Goal: Task Accomplishment & Management: Manage account settings

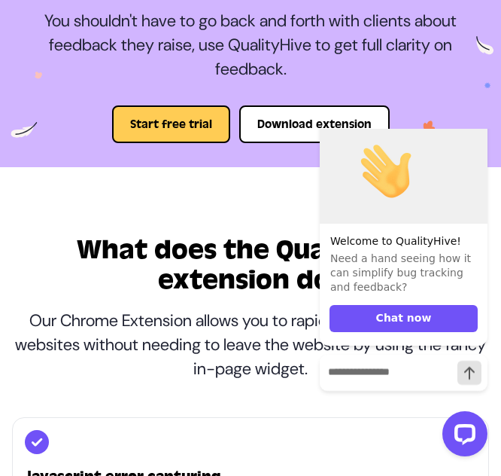
scroll to position [151, 0]
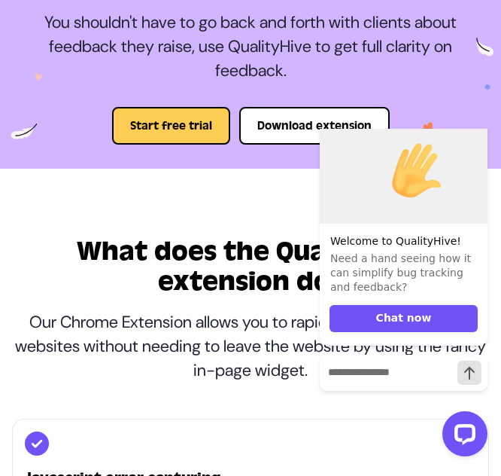
click at [483, 108] on icon "Hide greeting" at bounding box center [479, 99] width 18 height 18
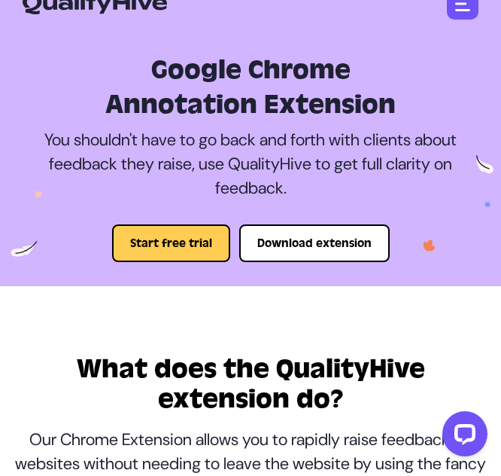
scroll to position [0, 0]
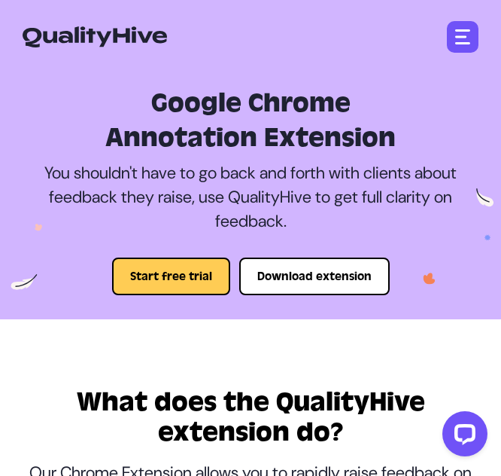
click at [469, 32] on img "button" at bounding box center [462, 36] width 15 height 15
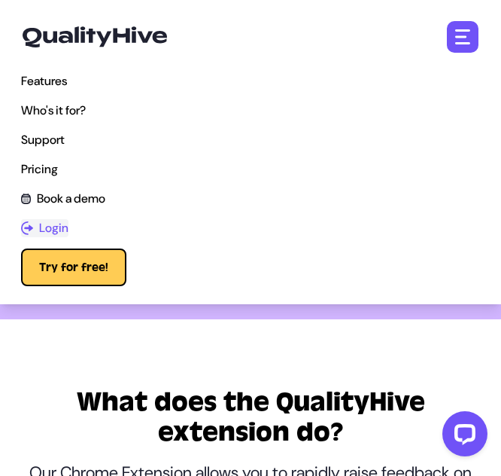
click at [39, 219] on span "Login" at bounding box center [53, 228] width 29 height 18
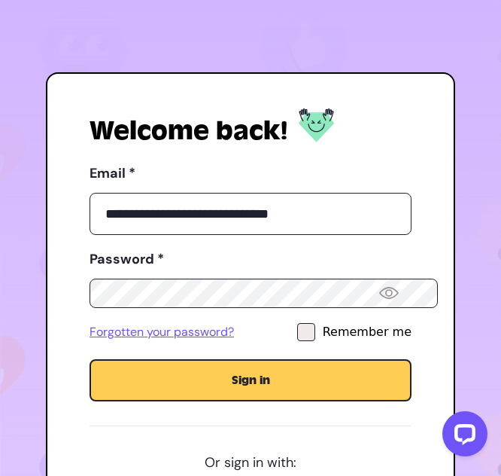
scroll to position [100, 0]
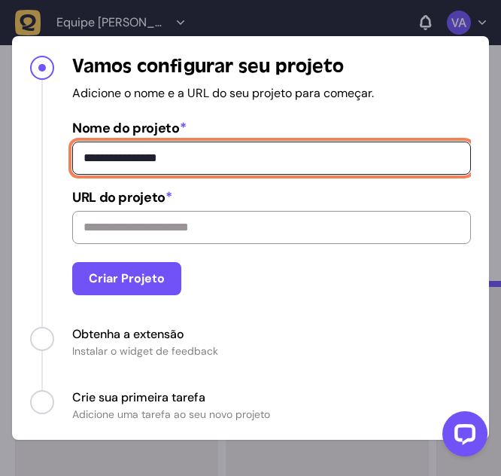
click at [116, 175] on input "**********" at bounding box center [271, 158] width 399 height 33
type input "*"
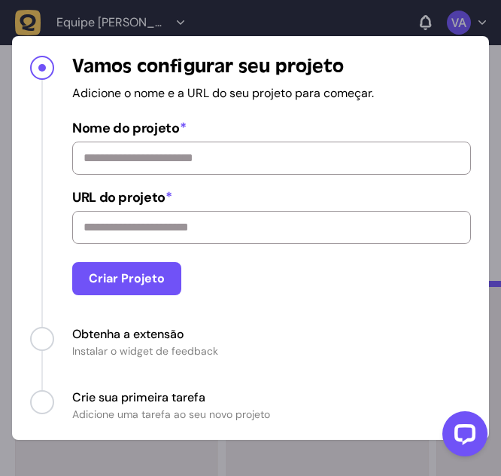
click at [330, 64] on div "O que é um projeto? Confira o vídeo rápido de 48 segundos abaixo para saber mai…" at bounding box center [250, 238] width 501 height 476
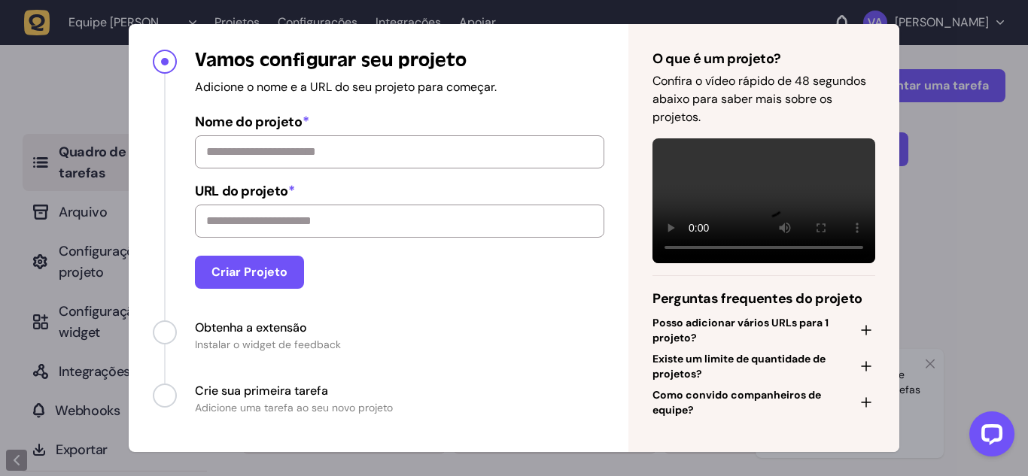
click at [169, 58] on span "Progresso" at bounding box center [165, 62] width 8 height 8
click at [501, 193] on div "O que é um projeto? Confira o vídeo rápido de 48 segundos abaixo para saber mai…" at bounding box center [514, 238] width 1028 height 476
click at [501, 206] on div "O que é um projeto? Confira o vídeo rápido de 48 segundos abaixo para saber mai…" at bounding box center [514, 238] width 1028 height 476
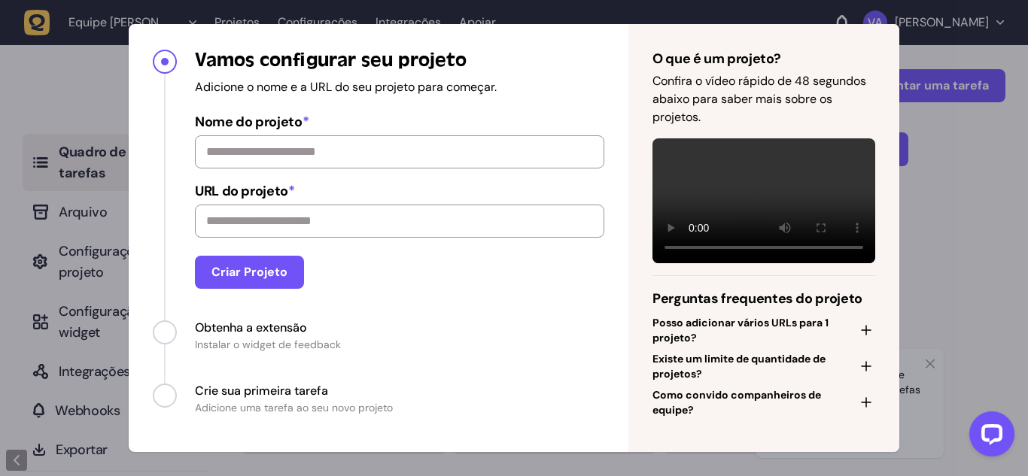
click at [501, 206] on div "O que é um projeto? Confira o vídeo rápido de 48 segundos abaixo para saber mai…" at bounding box center [514, 238] width 1028 height 476
drag, startPoint x: 951, startPoint y: 206, endPoint x: 1028, endPoint y: 379, distance: 189.4
click at [501, 379] on div "O que é um projeto? Confira o vídeo rápido de 48 segundos abaixo para saber mai…" at bounding box center [514, 238] width 1028 height 476
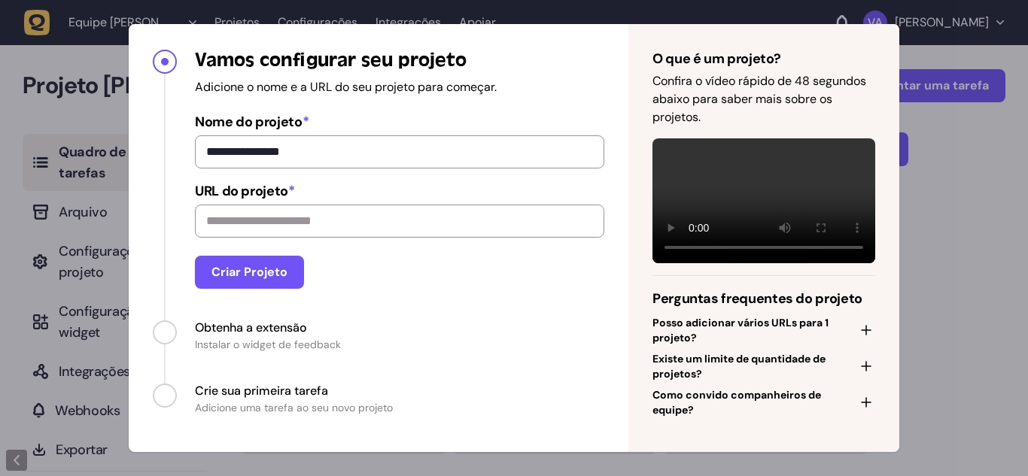
click at [906, 303] on div "**********" at bounding box center [514, 238] width 1028 height 476
click at [979, 212] on div "**********" at bounding box center [514, 238] width 1028 height 476
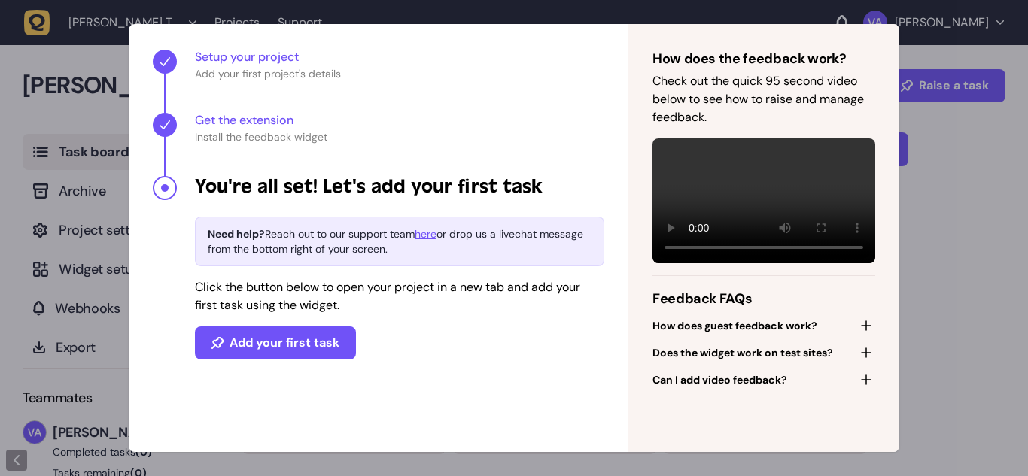
click at [979, 263] on div "**********" at bounding box center [514, 238] width 1028 height 476
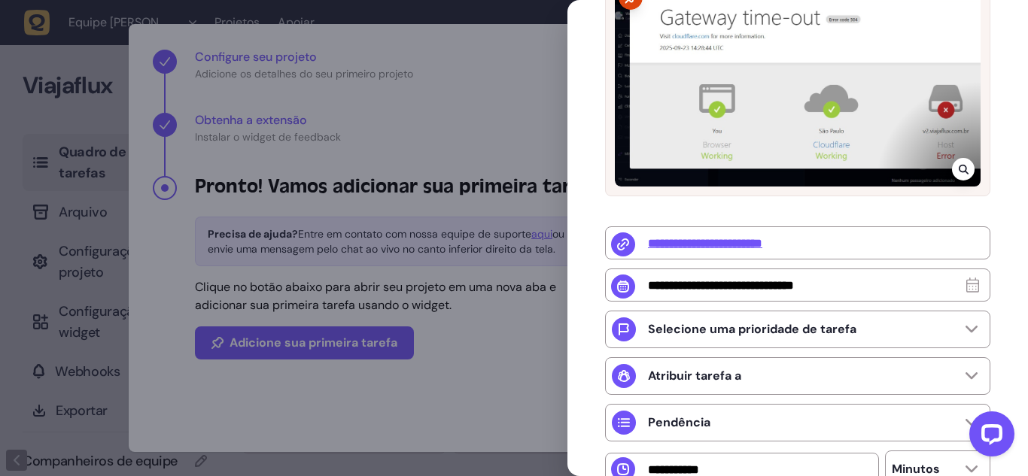
scroll to position [296, 0]
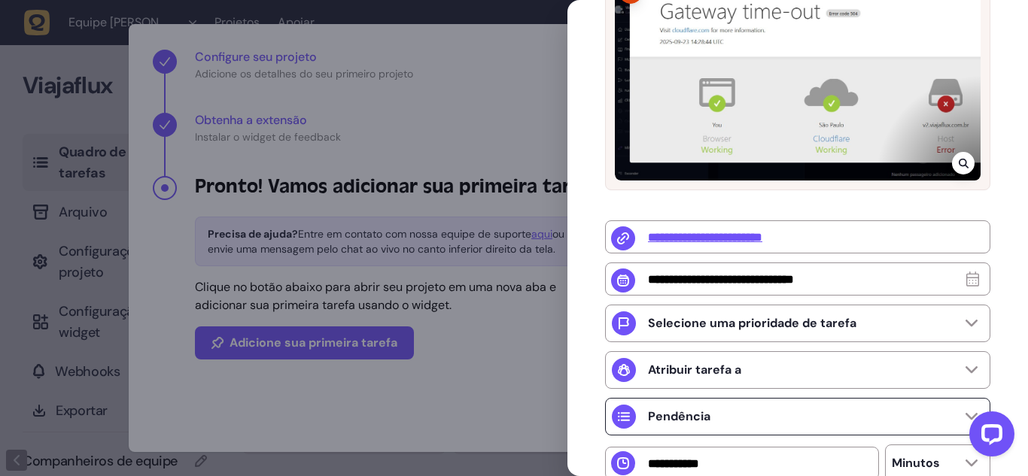
click at [853, 398] on div "Pendência" at bounding box center [797, 417] width 385 height 38
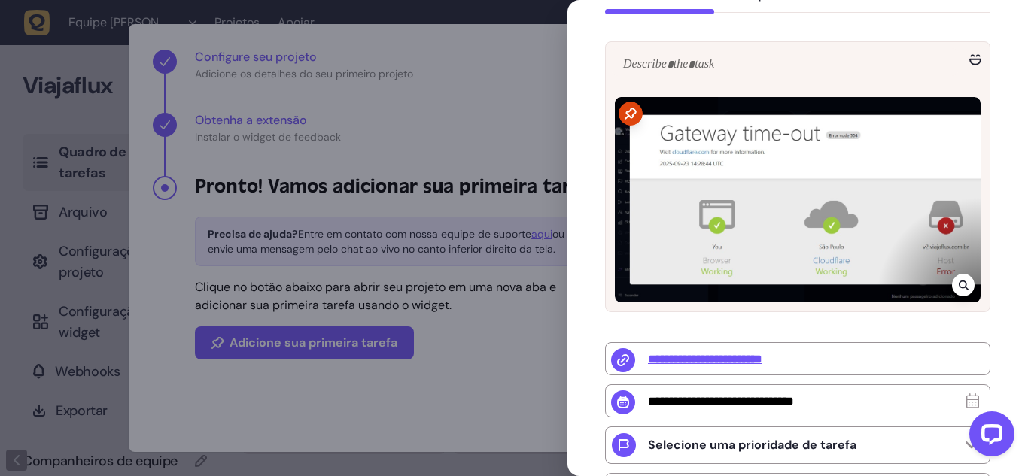
scroll to position [145, 0]
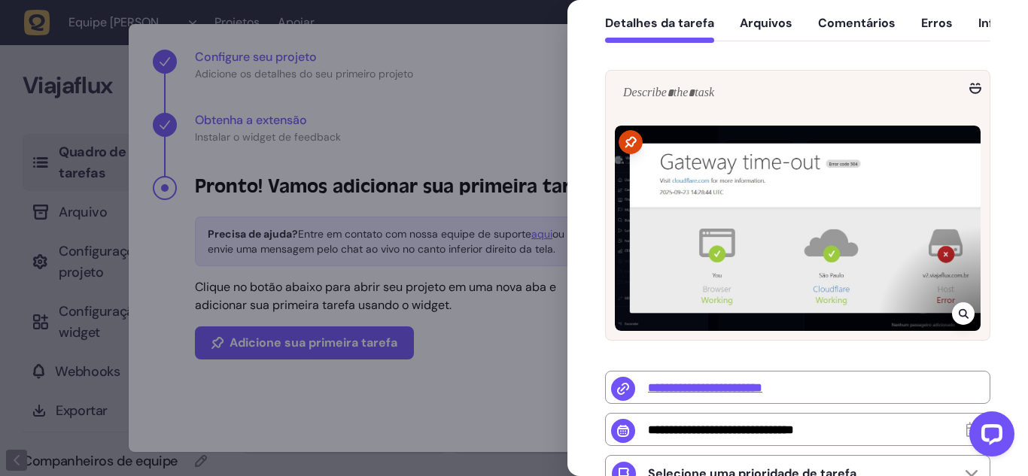
click at [798, 202] on div at bounding box center [798, 229] width 366 height 206
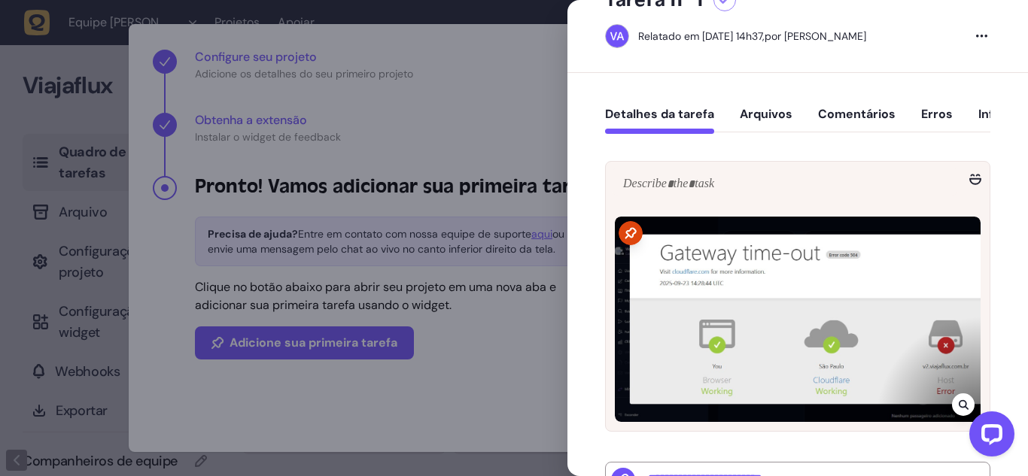
scroll to position [45, 0]
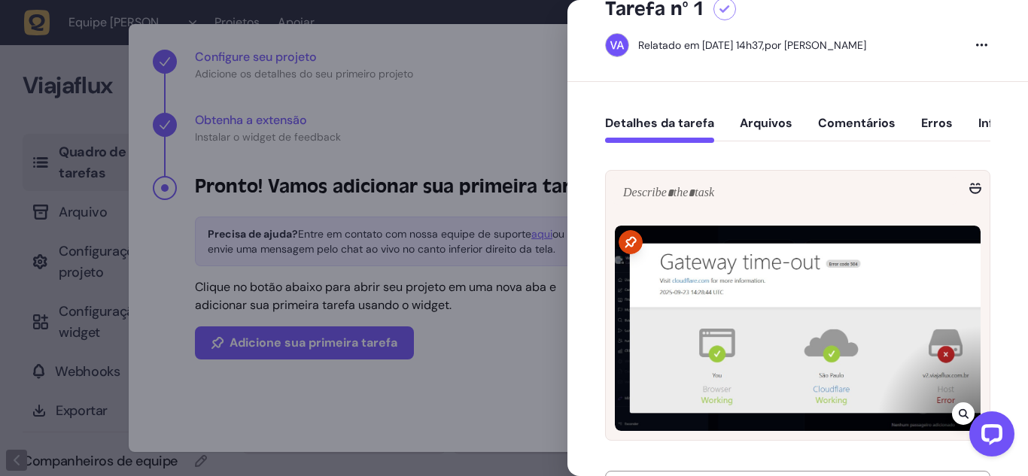
click at [818, 115] on font "Comentários" at bounding box center [857, 123] width 78 height 16
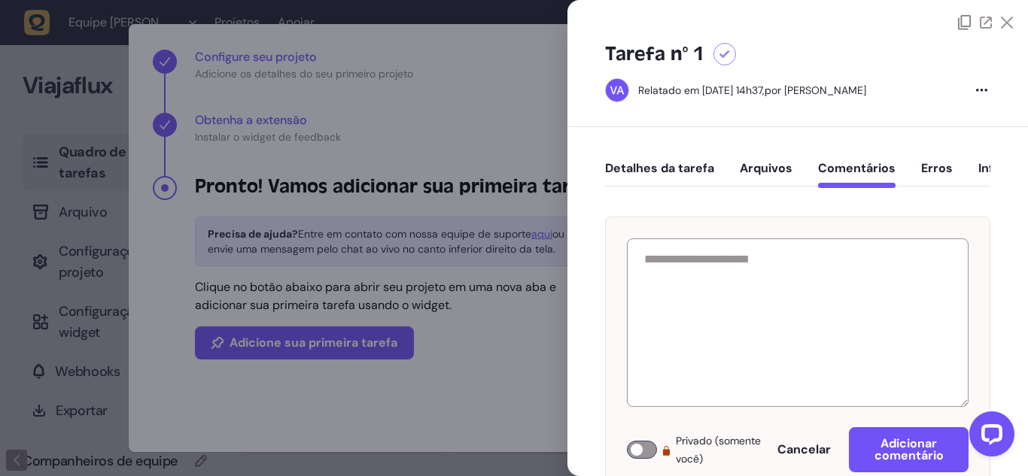
click at [740, 160] on font "Arquivos" at bounding box center [766, 168] width 53 height 16
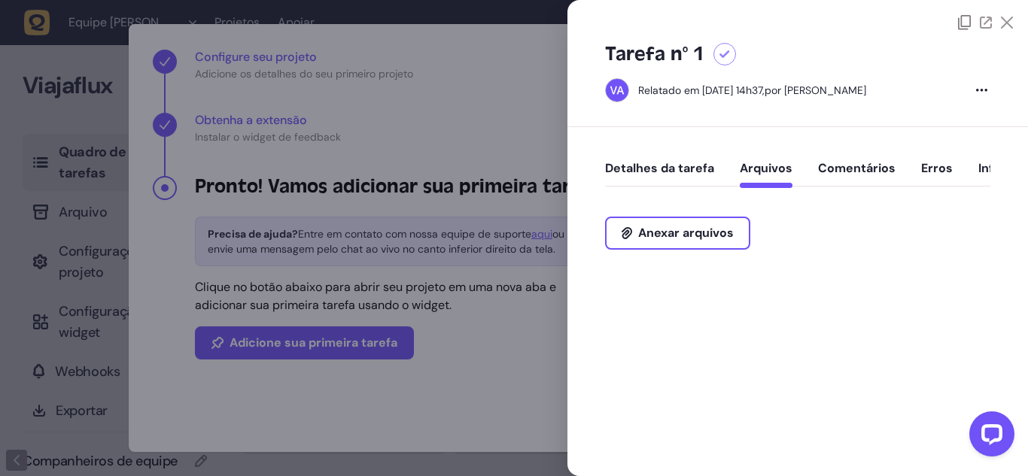
click at [657, 160] on font "Detalhes da tarefa" at bounding box center [659, 168] width 109 height 16
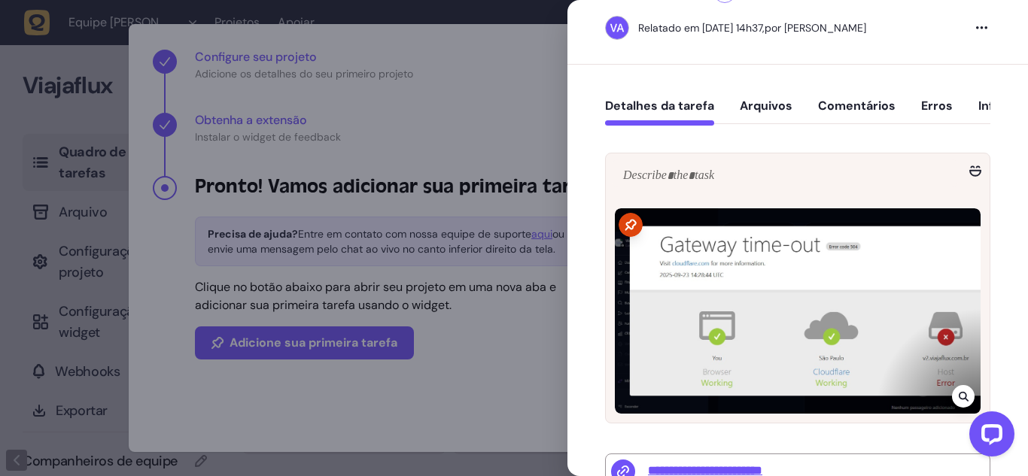
scroll to position [100, 0]
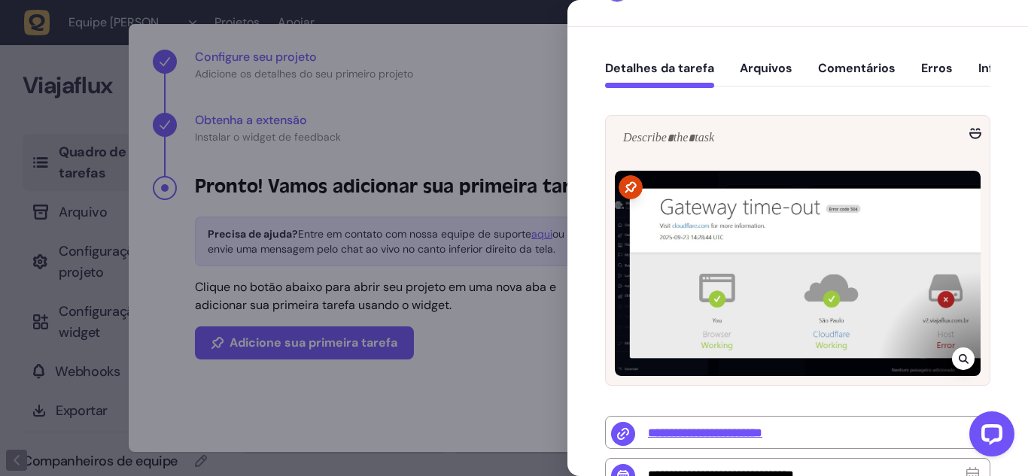
click at [838, 251] on div at bounding box center [798, 274] width 366 height 206
click at [958, 348] on div at bounding box center [963, 359] width 23 height 23
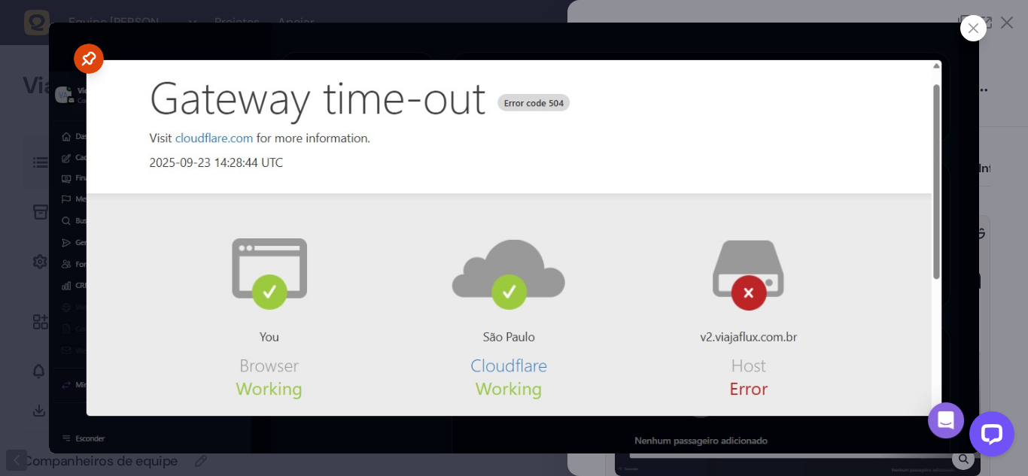
click at [970, 24] on icon at bounding box center [974, 28] width 10 height 10
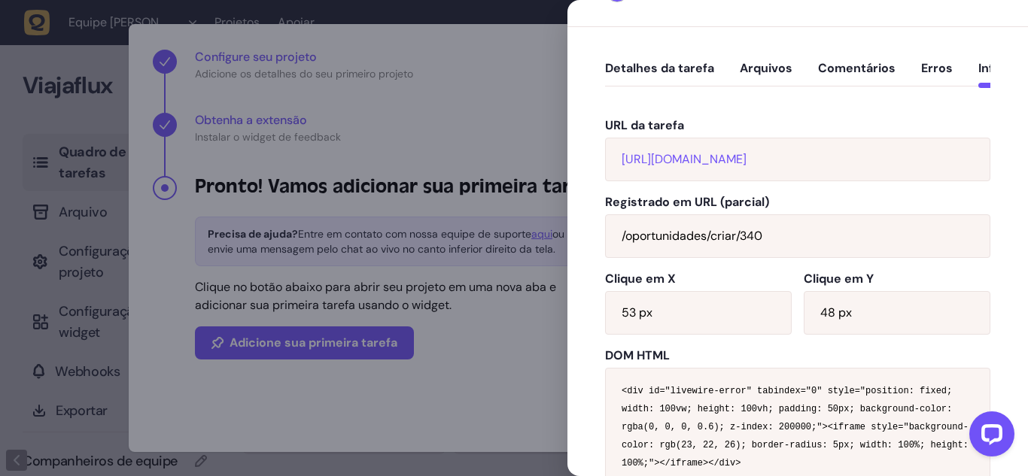
click at [921, 60] on font "Erros" at bounding box center [937, 68] width 32 height 16
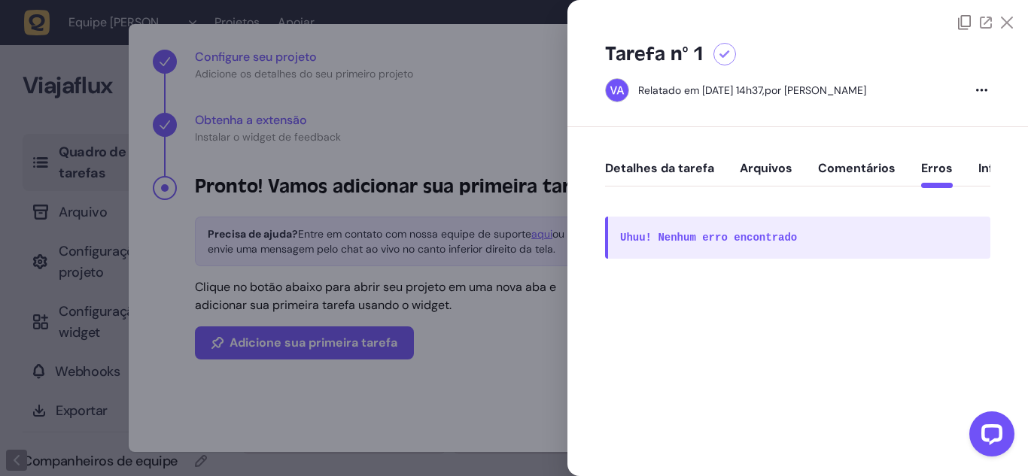
click at [818, 160] on font "Comentários" at bounding box center [857, 168] width 78 height 16
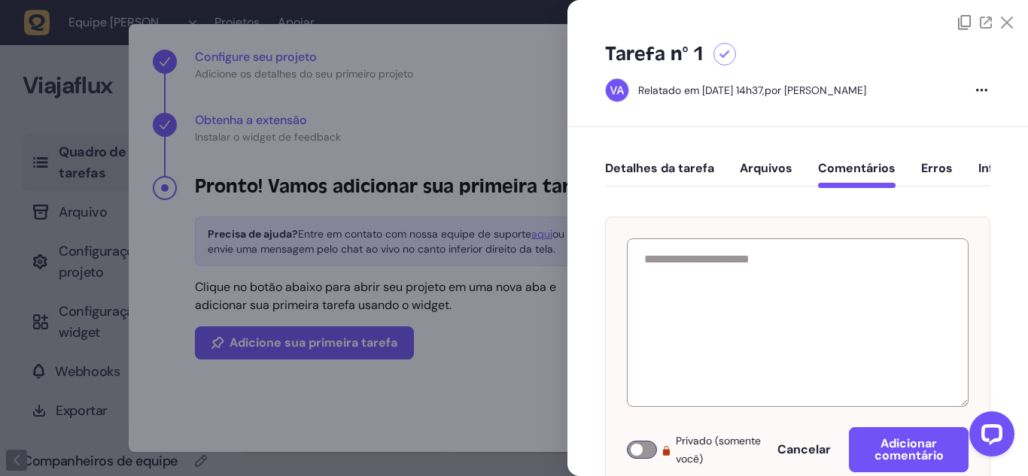
click at [740, 160] on font "Arquivos" at bounding box center [766, 168] width 53 height 16
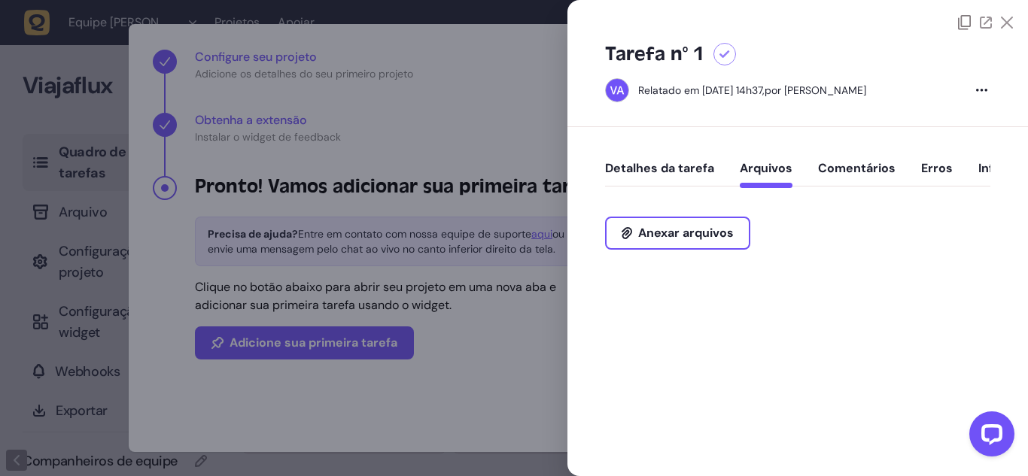
click at [631, 161] on button "Detalhes da tarefa" at bounding box center [659, 174] width 109 height 27
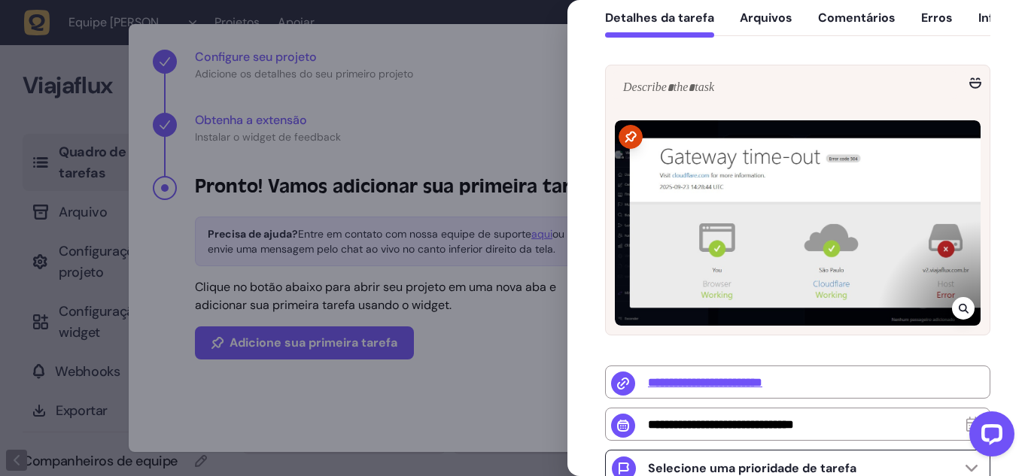
scroll to position [226, 0]
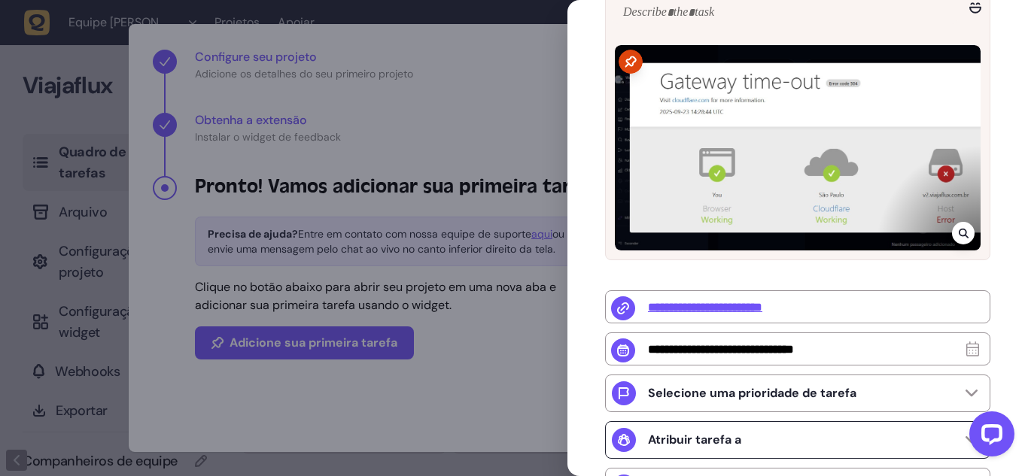
click at [969, 437] on icon at bounding box center [972, 440] width 12 height 7
click at [579, 350] on div "**********" at bounding box center [798, 293] width 461 height 784
click at [584, 344] on div "**********" at bounding box center [798, 293] width 461 height 784
click at [648, 432] on font "Atribuir tarefa a" at bounding box center [694, 440] width 93 height 16
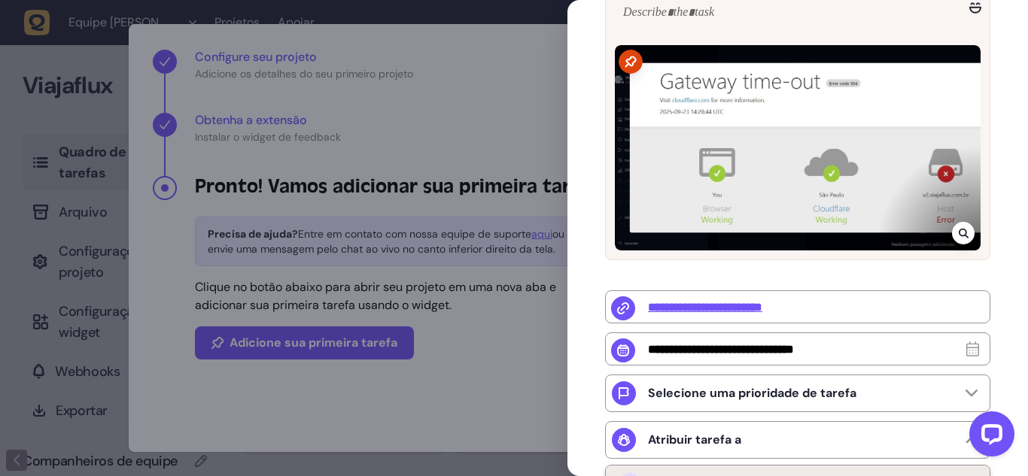
click at [624, 475] on icon at bounding box center [630, 482] width 15 height 15
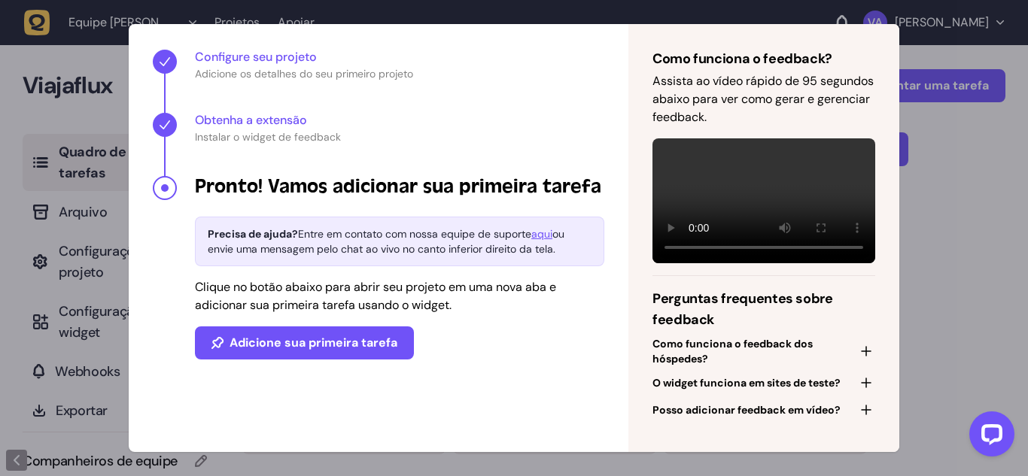
click at [216, 244] on div "Como funciona o feedback? Assista ao vídeo rápido de 95 segundos abaixo para ve…" at bounding box center [514, 238] width 1028 height 476
click at [177, 68] on div "Como funciona o feedback? Assista ao vídeo rápido de 95 segundos abaixo para ve…" at bounding box center [514, 238] width 1028 height 476
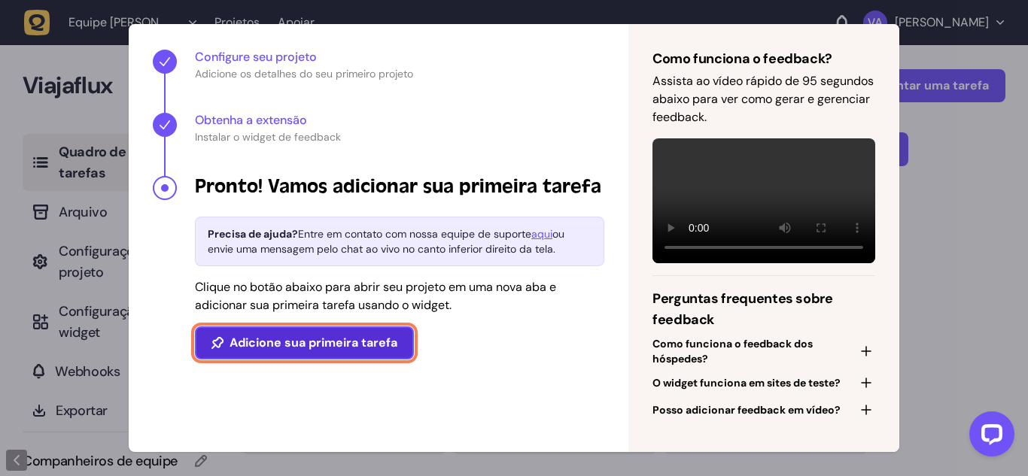
click at [375, 335] on font "Adicione sua primeira tarefa" at bounding box center [314, 343] width 168 height 16
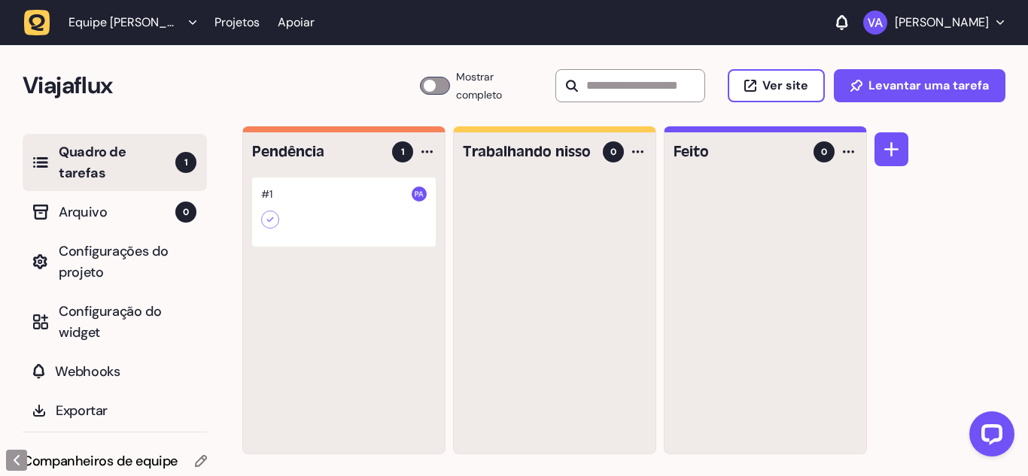
click at [351, 190] on div at bounding box center [344, 212] width 184 height 69
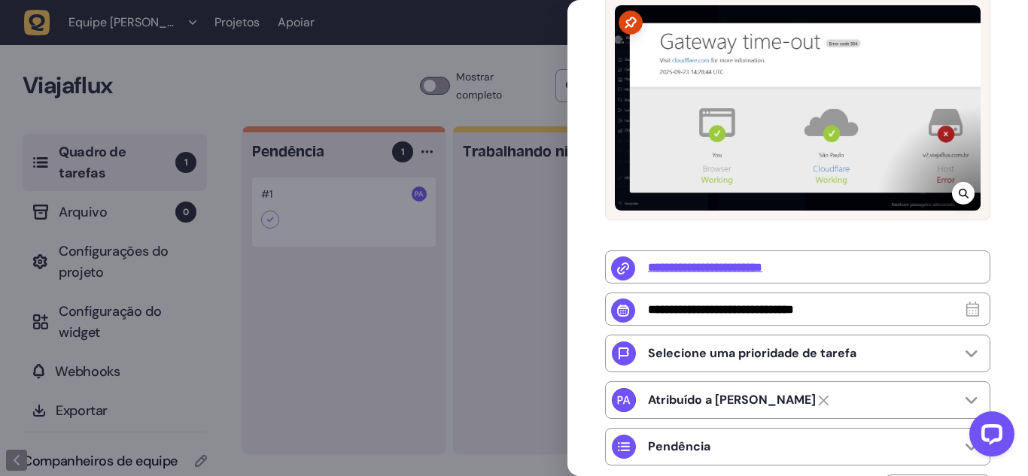
scroll to position [296, 0]
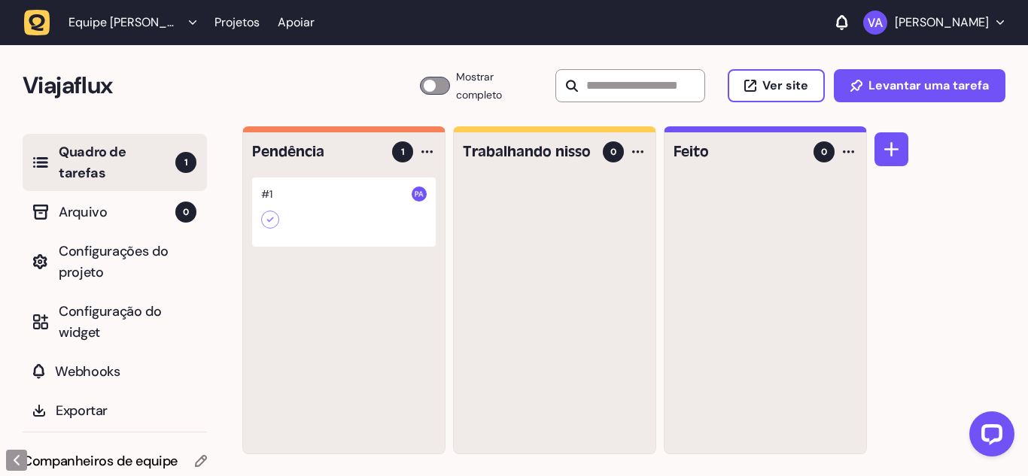
drag, startPoint x: 282, startPoint y: 178, endPoint x: 695, endPoint y: 280, distance: 425.8
click at [695, 280] on div at bounding box center [766, 316] width 202 height 276
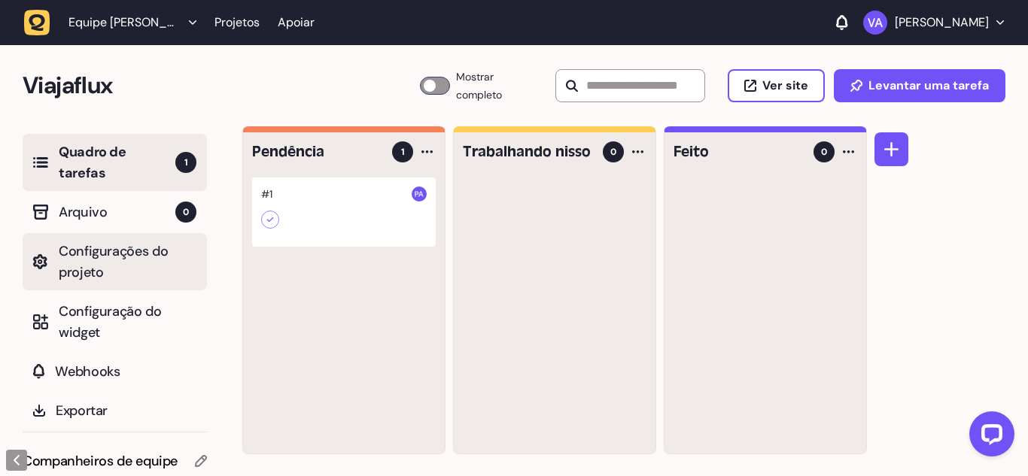
click at [59, 242] on font "Configurações do projeto" at bounding box center [113, 261] width 109 height 39
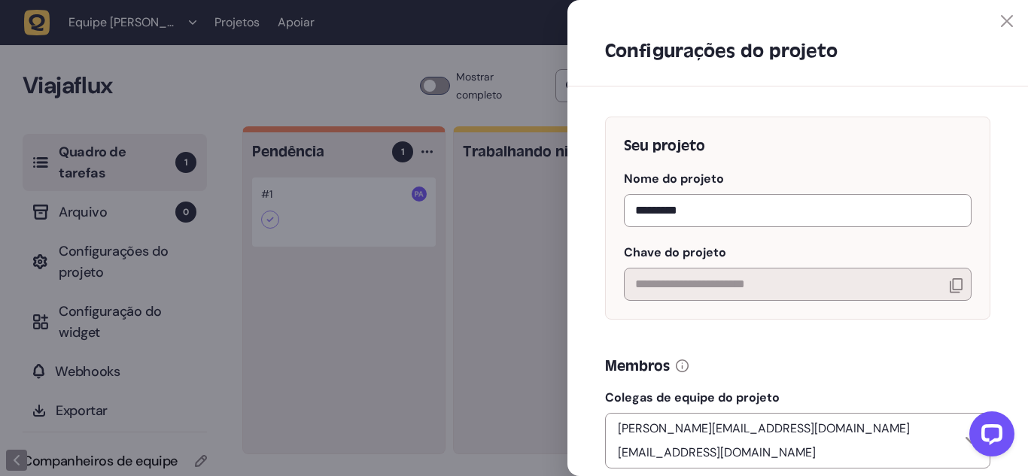
click at [517, 394] on div at bounding box center [514, 238] width 1028 height 476
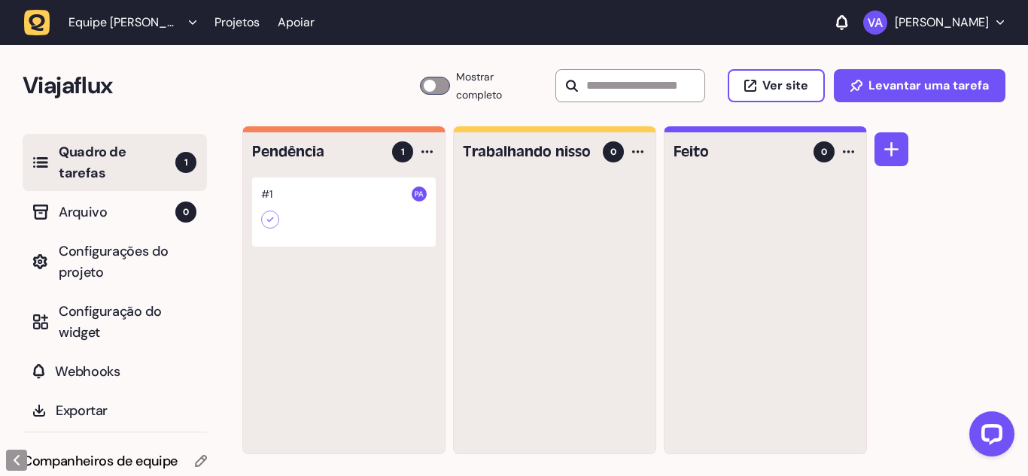
click at [291, 178] on div at bounding box center [344, 212] width 184 height 69
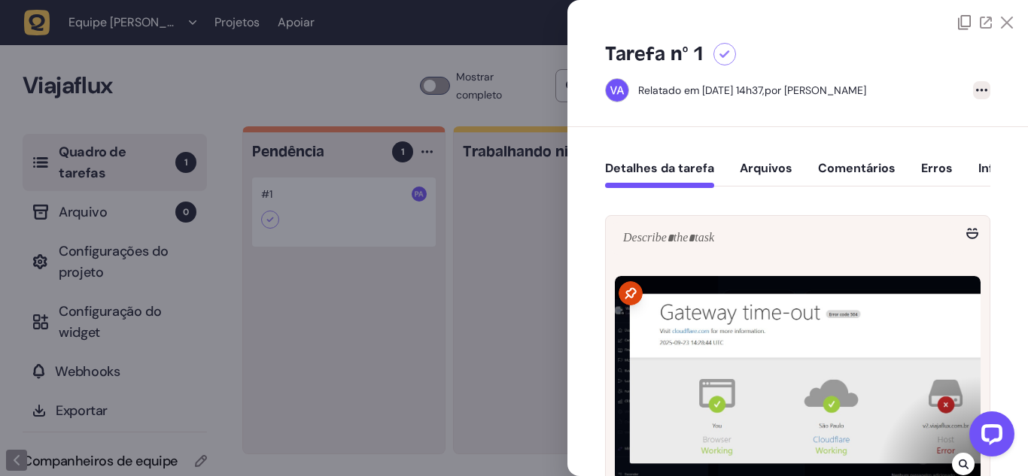
click at [985, 81] on div at bounding box center [981, 90] width 17 height 18
click at [1010, 18] on icon at bounding box center [1007, 23] width 12 height 12
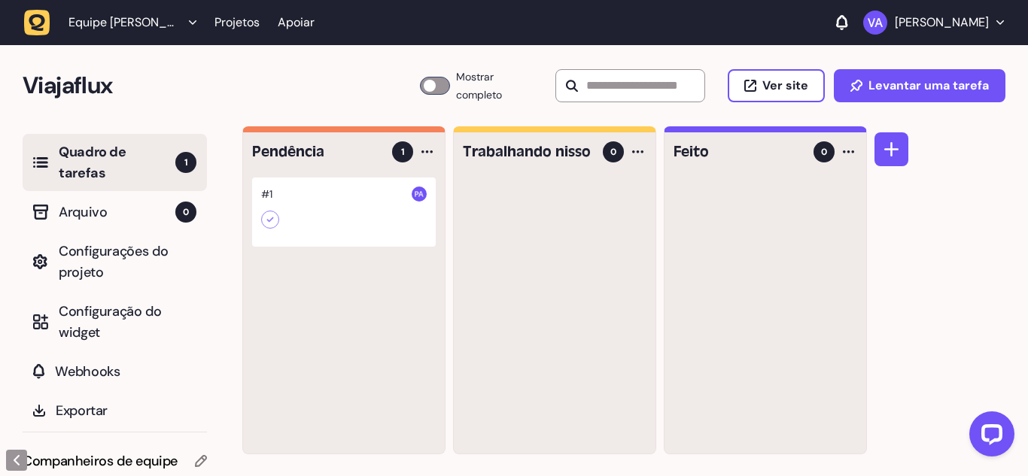
click at [948, 14] on font "[PERSON_NAME]" at bounding box center [942, 22] width 94 height 16
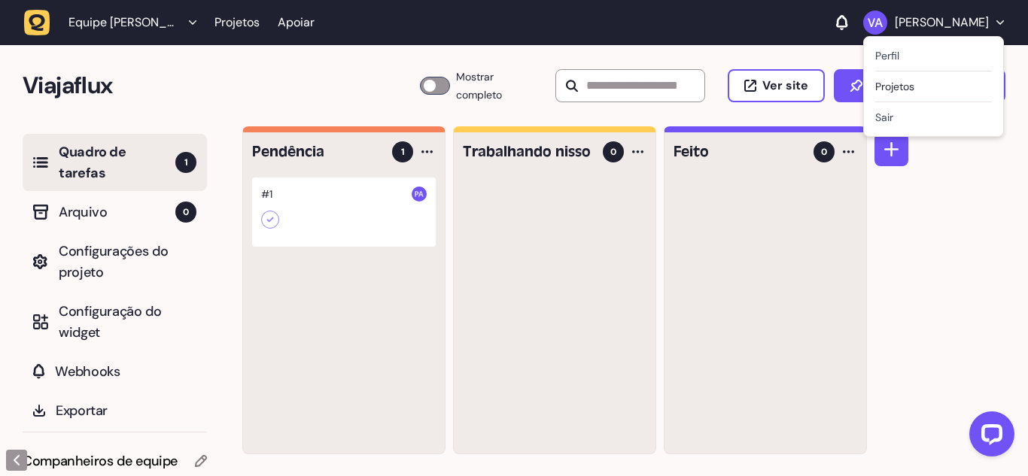
click at [948, 187] on div "Pendência 1 #1 Trabalhando nisso 0 Feito 0" at bounding box center [635, 301] width 786 height 351
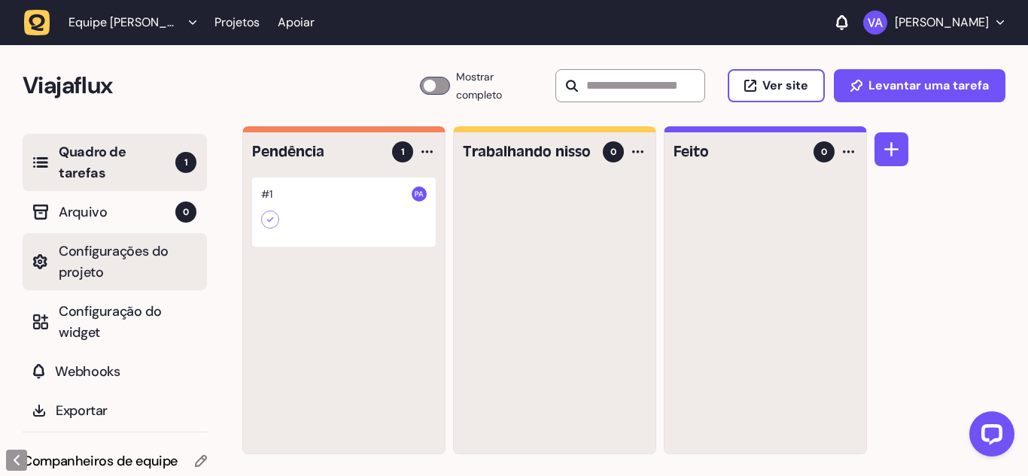
scroll to position [44, 0]
